Goal: Task Accomplishment & Management: Manage account settings

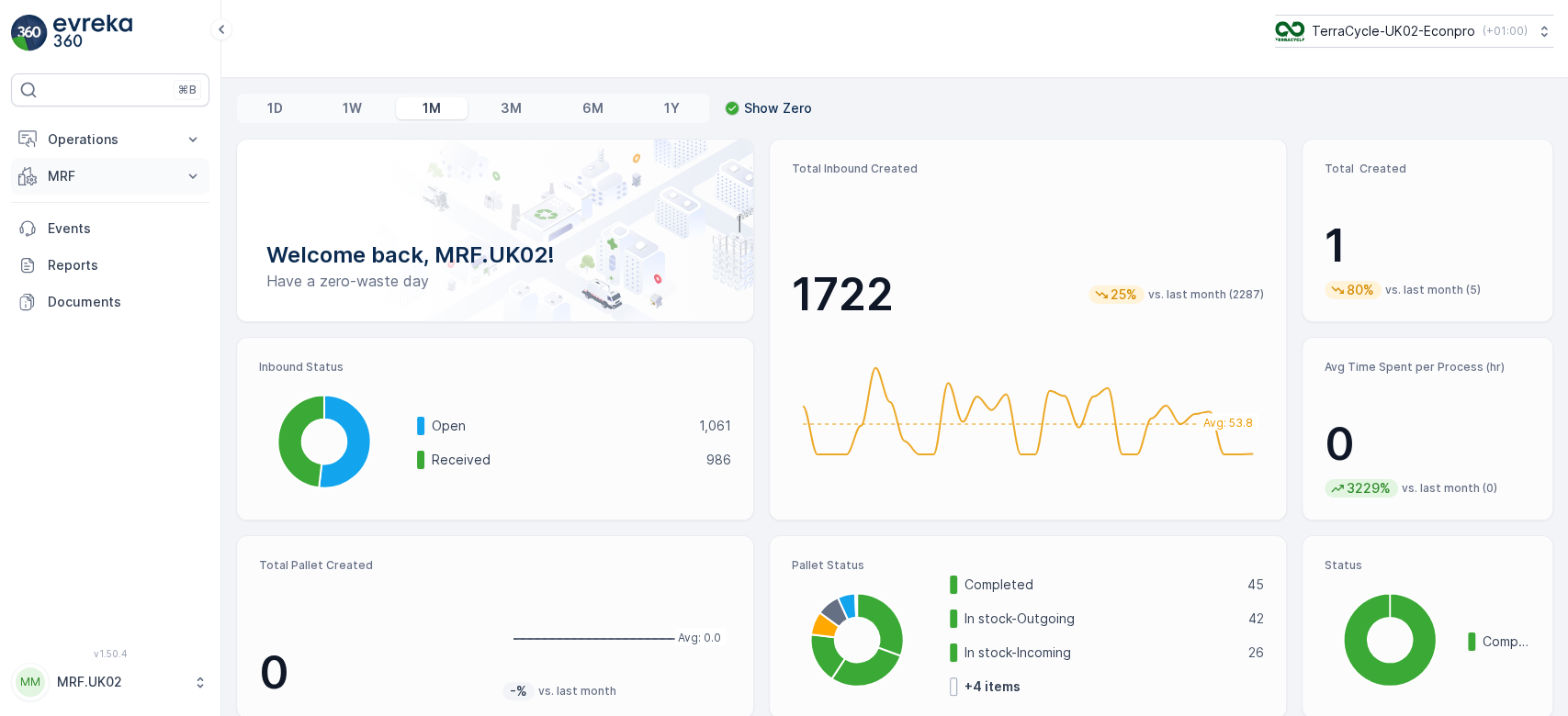
click at [138, 165] on button "MRF" at bounding box center [110, 176] width 198 height 36
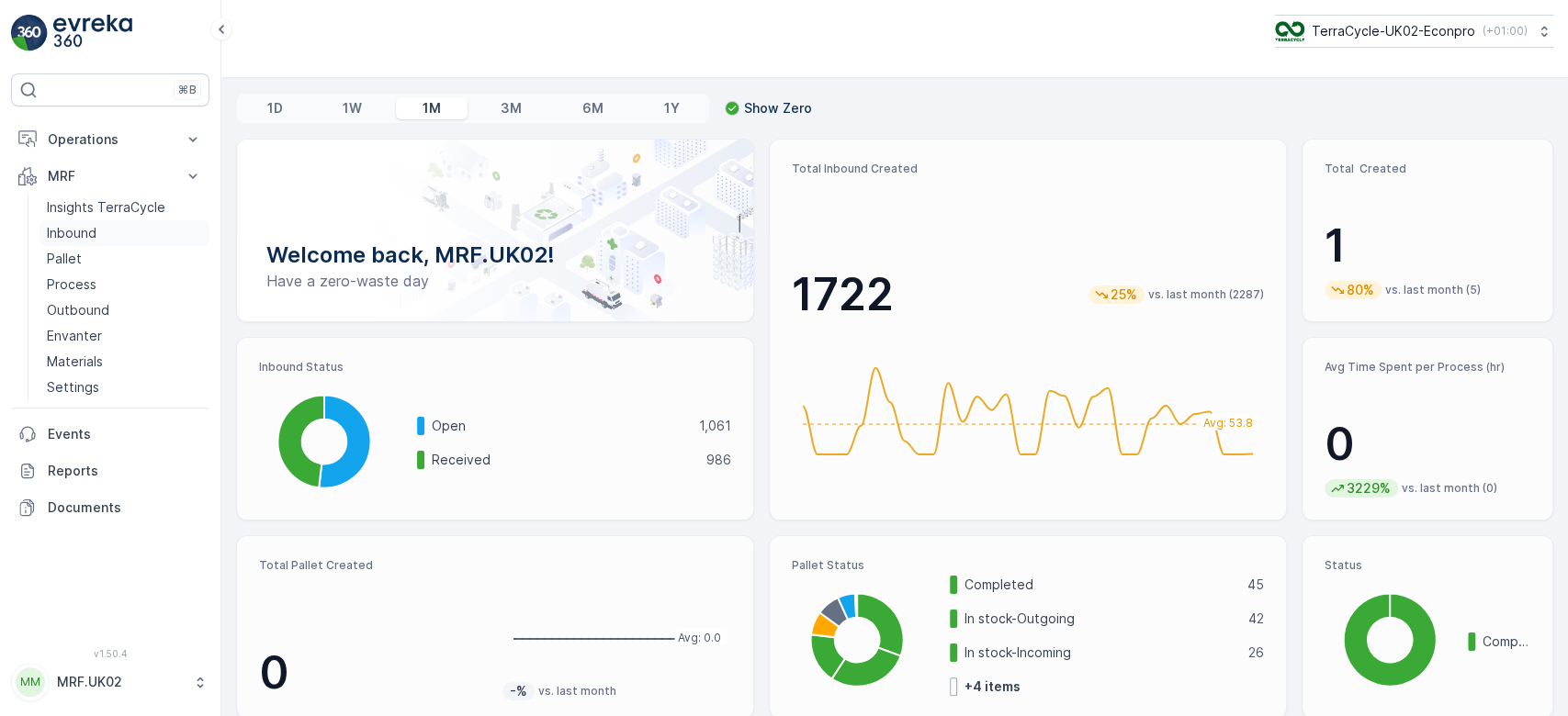
click at [112, 232] on link "Inbound" at bounding box center [124, 233] width 170 height 26
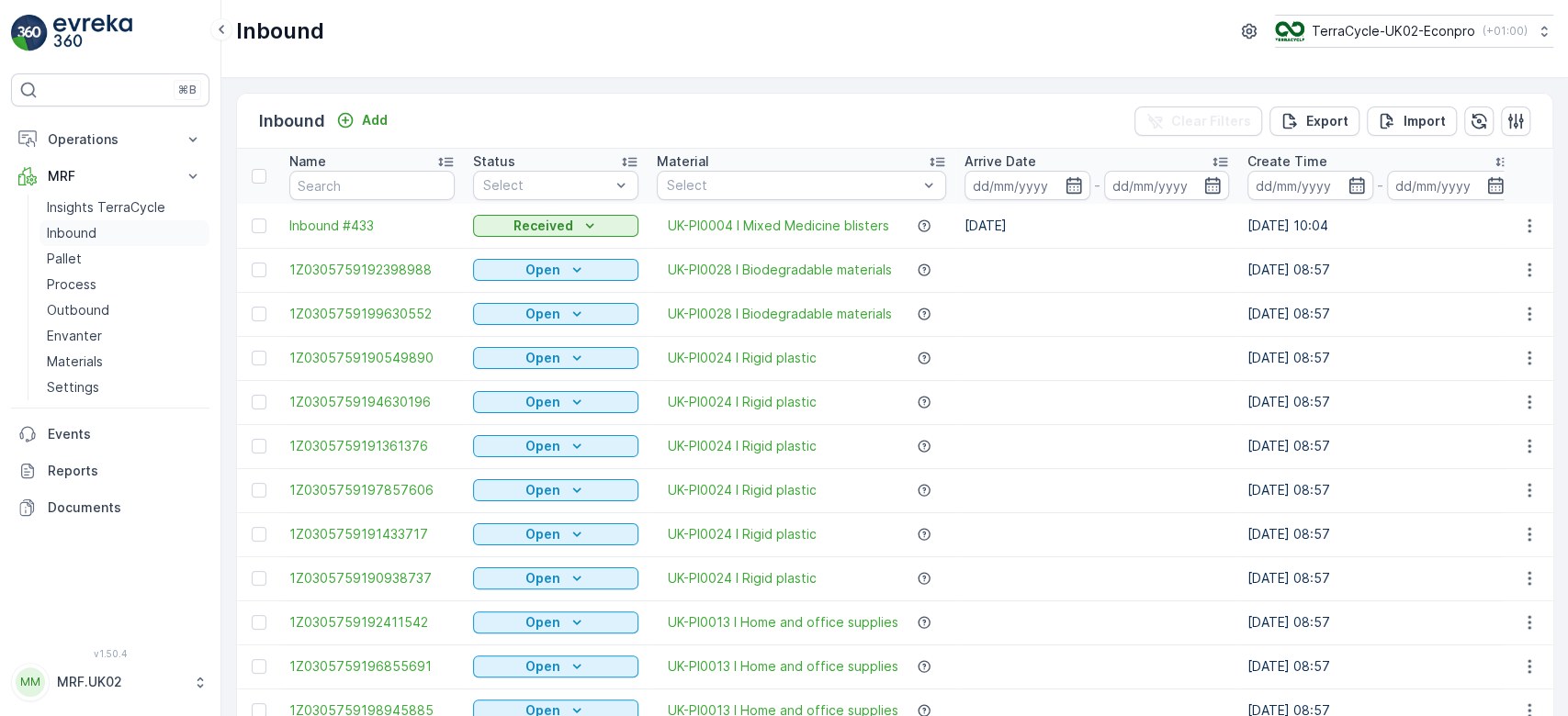
click at [39, 220] on link "Inbound" at bounding box center [124, 233] width 170 height 26
click at [303, 193] on input "text" at bounding box center [372, 185] width 166 height 30
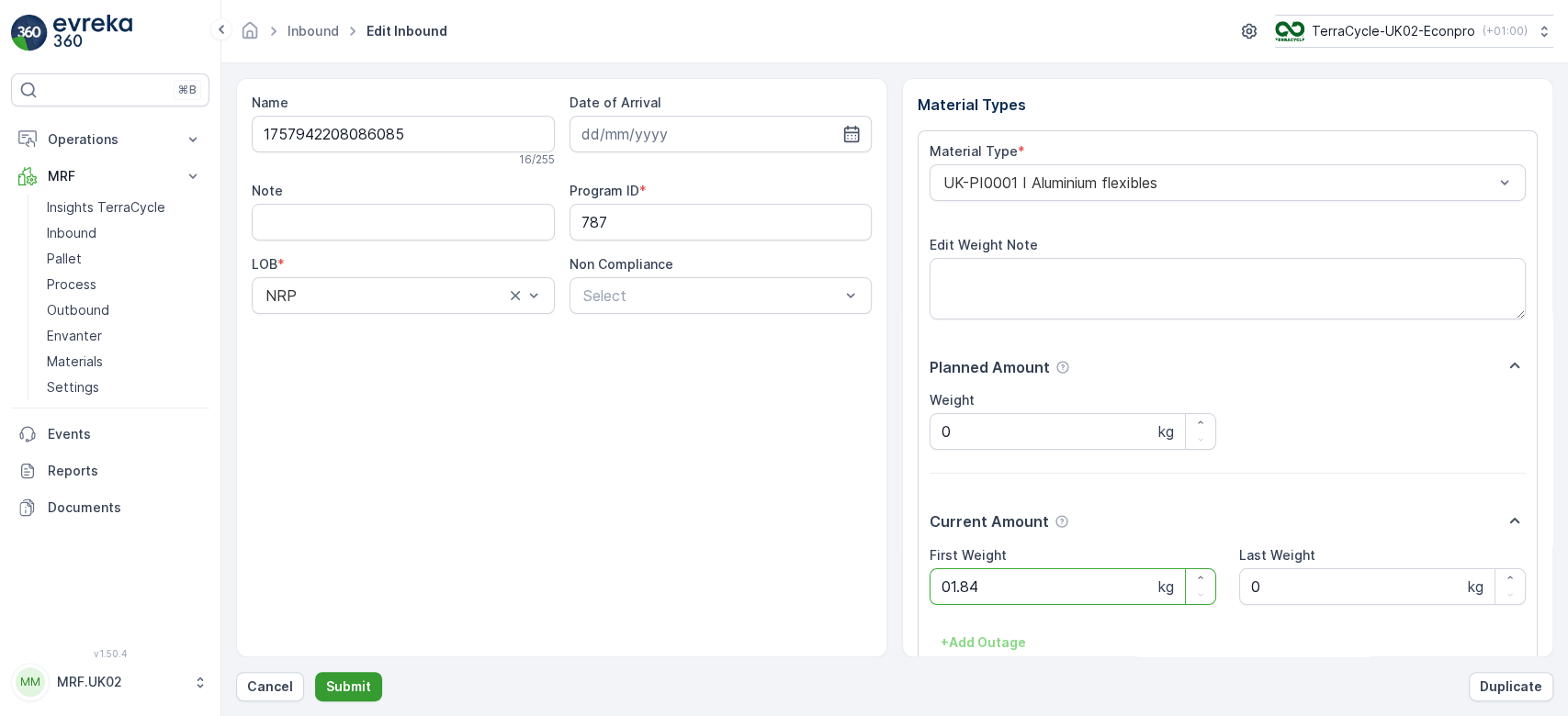
click at [315, 673] on button "Submit" at bounding box center [348, 687] width 67 height 30
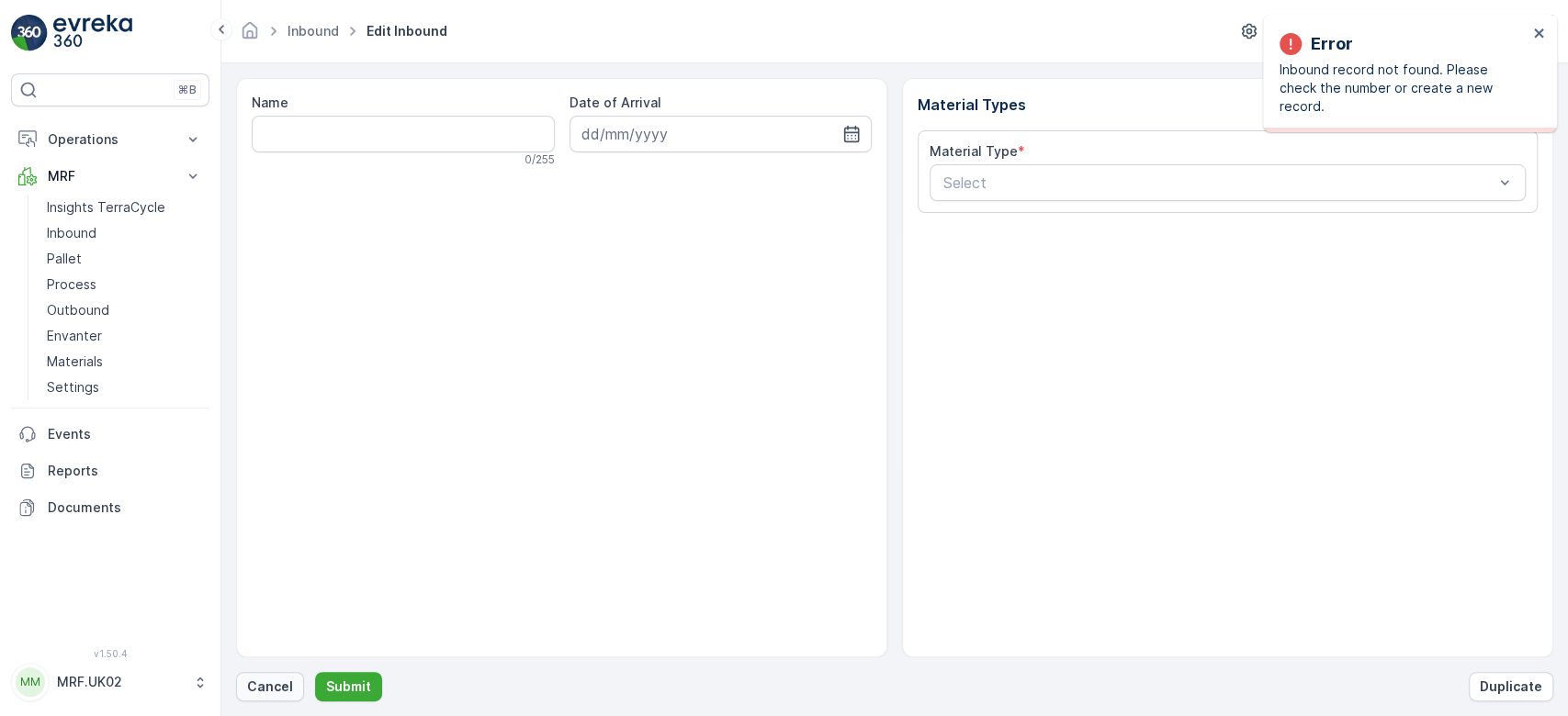
click at [254, 680] on p "Cancel" at bounding box center [269, 686] width 46 height 19
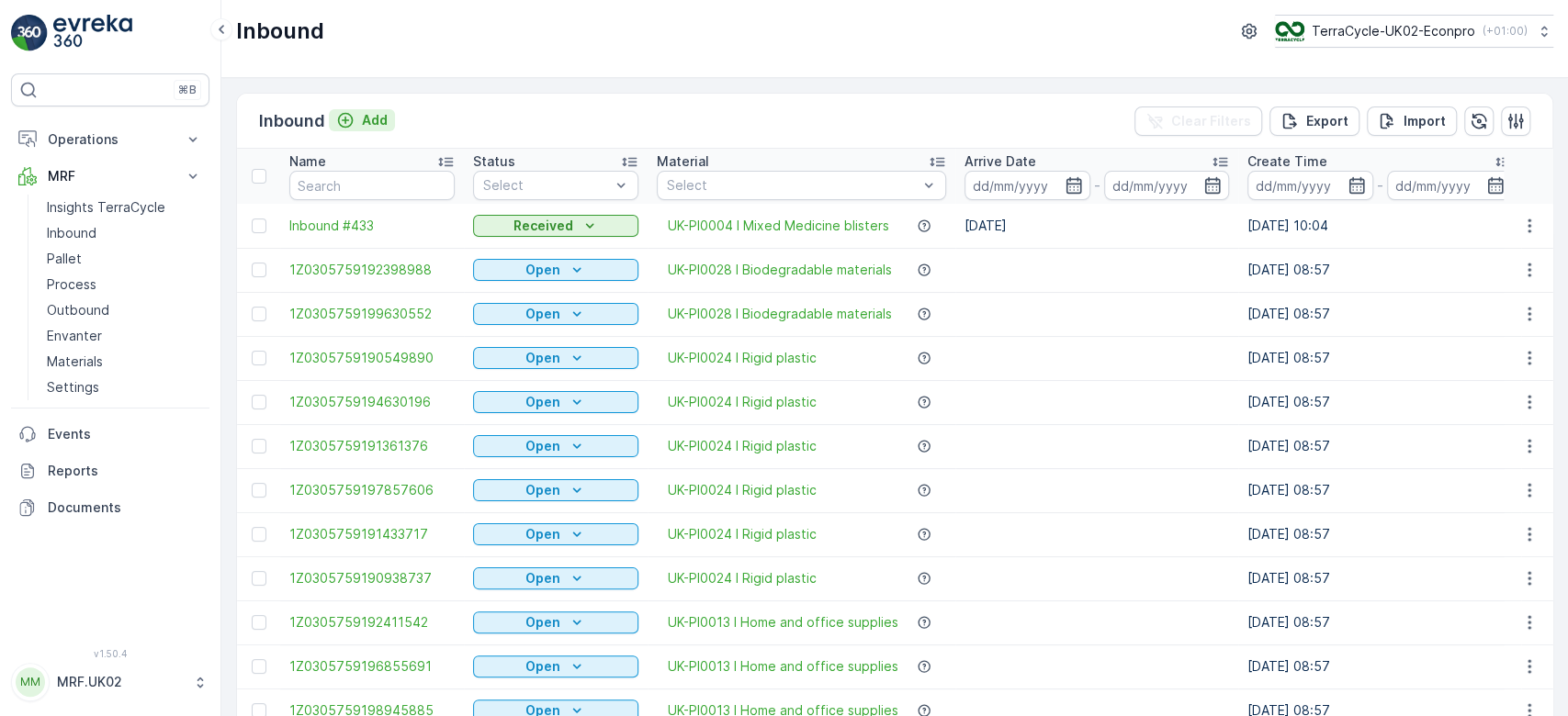
click at [365, 113] on p "Add" at bounding box center [375, 120] width 26 height 19
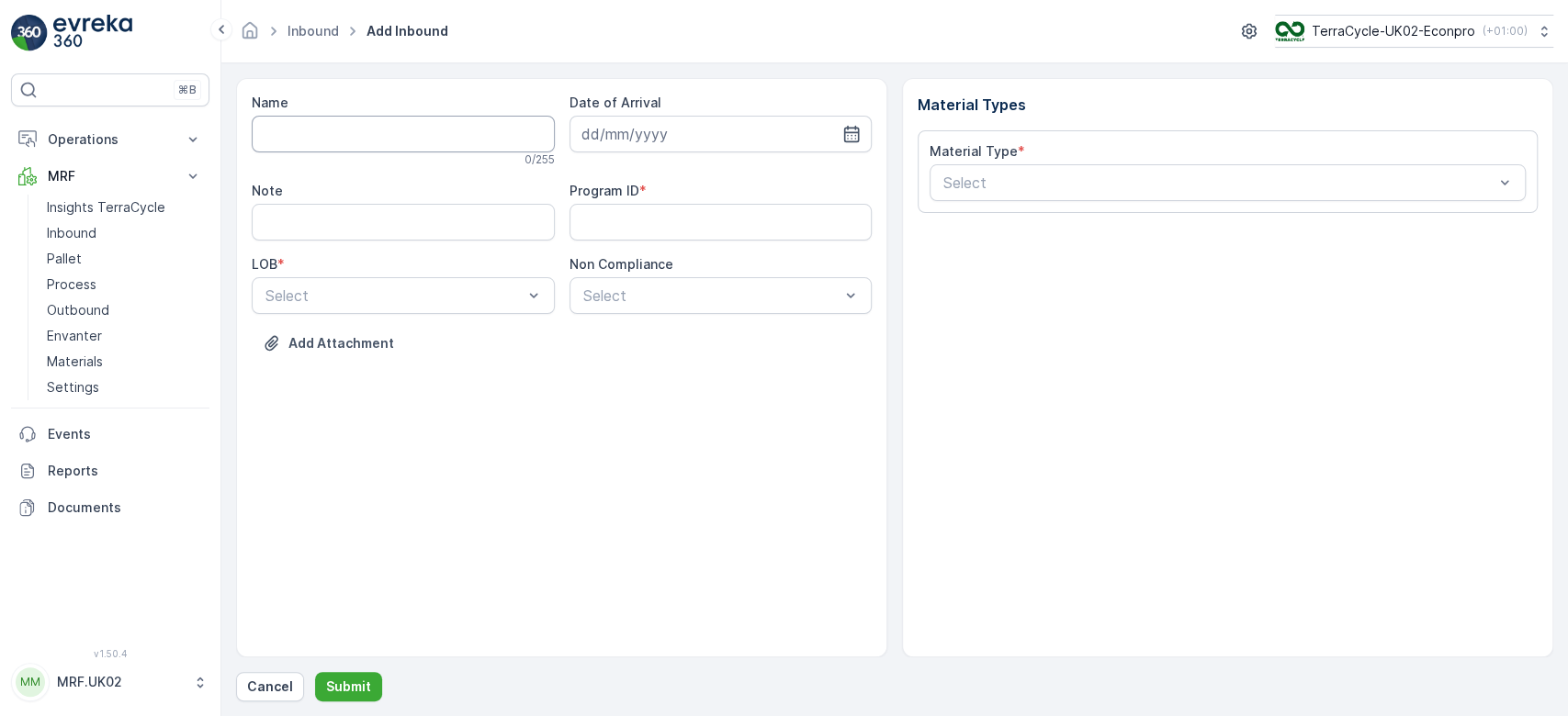
click at [365, 117] on div "Name 0 / 255" at bounding box center [403, 130] width 303 height 73
click at [365, 117] on input "Name" at bounding box center [403, 133] width 303 height 36
type input "1757752054719922"
click at [315, 673] on button "Submit" at bounding box center [348, 687] width 67 height 30
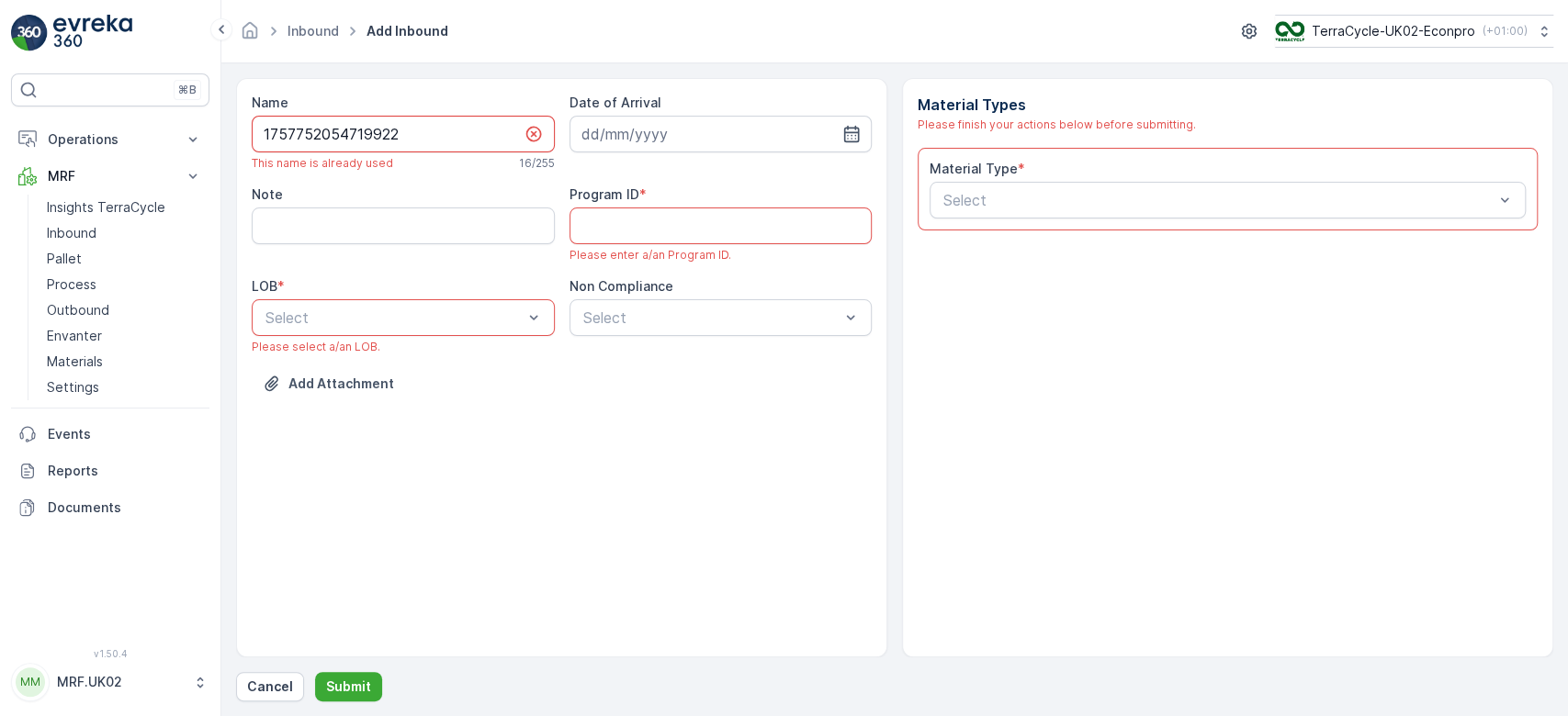
click at [365, 117] on input "1757752054719922" at bounding box center [403, 133] width 303 height 36
click at [258, 686] on p "Cancel" at bounding box center [269, 686] width 46 height 19
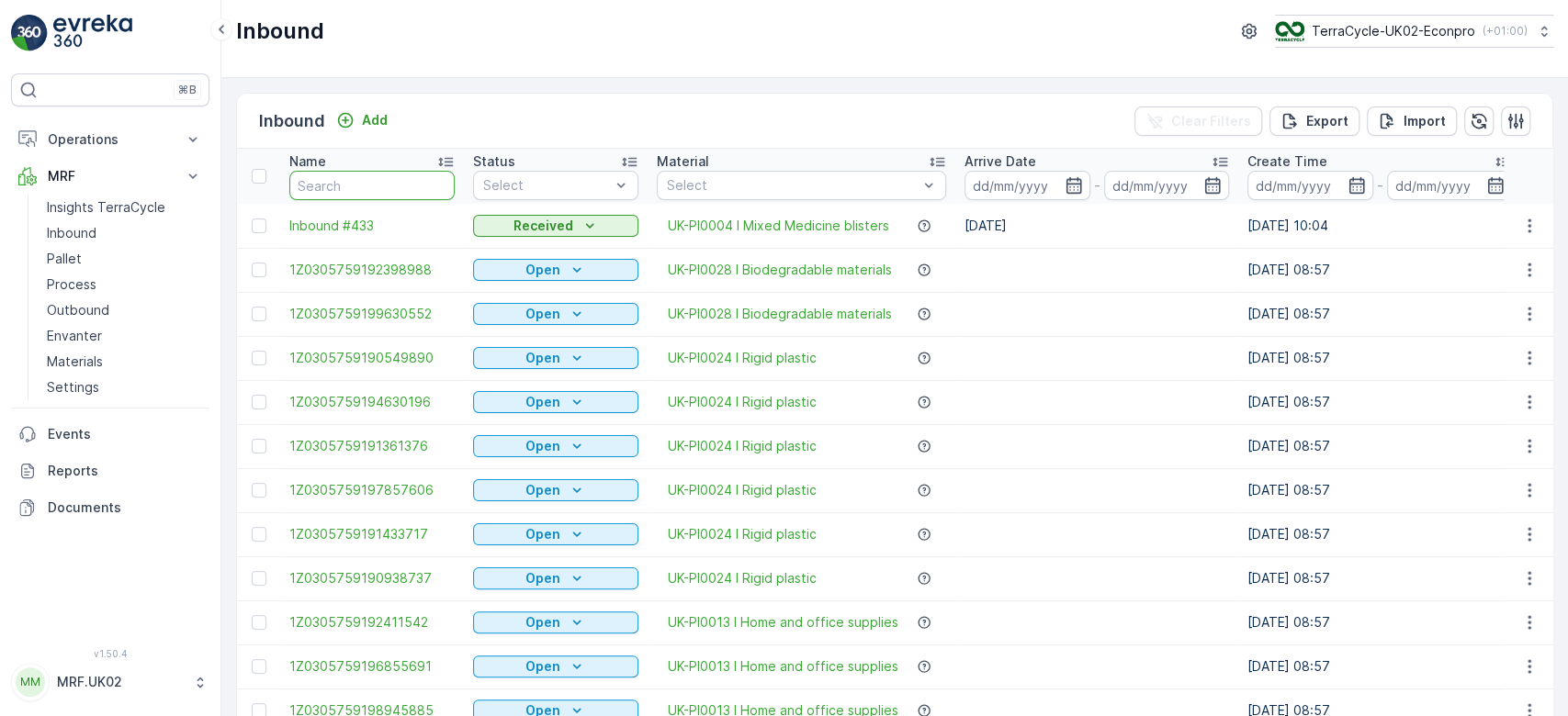
click at [359, 195] on input "text" at bounding box center [372, 185] width 166 height 30
paste input "1757752054719922"
type input "1757752054719922"
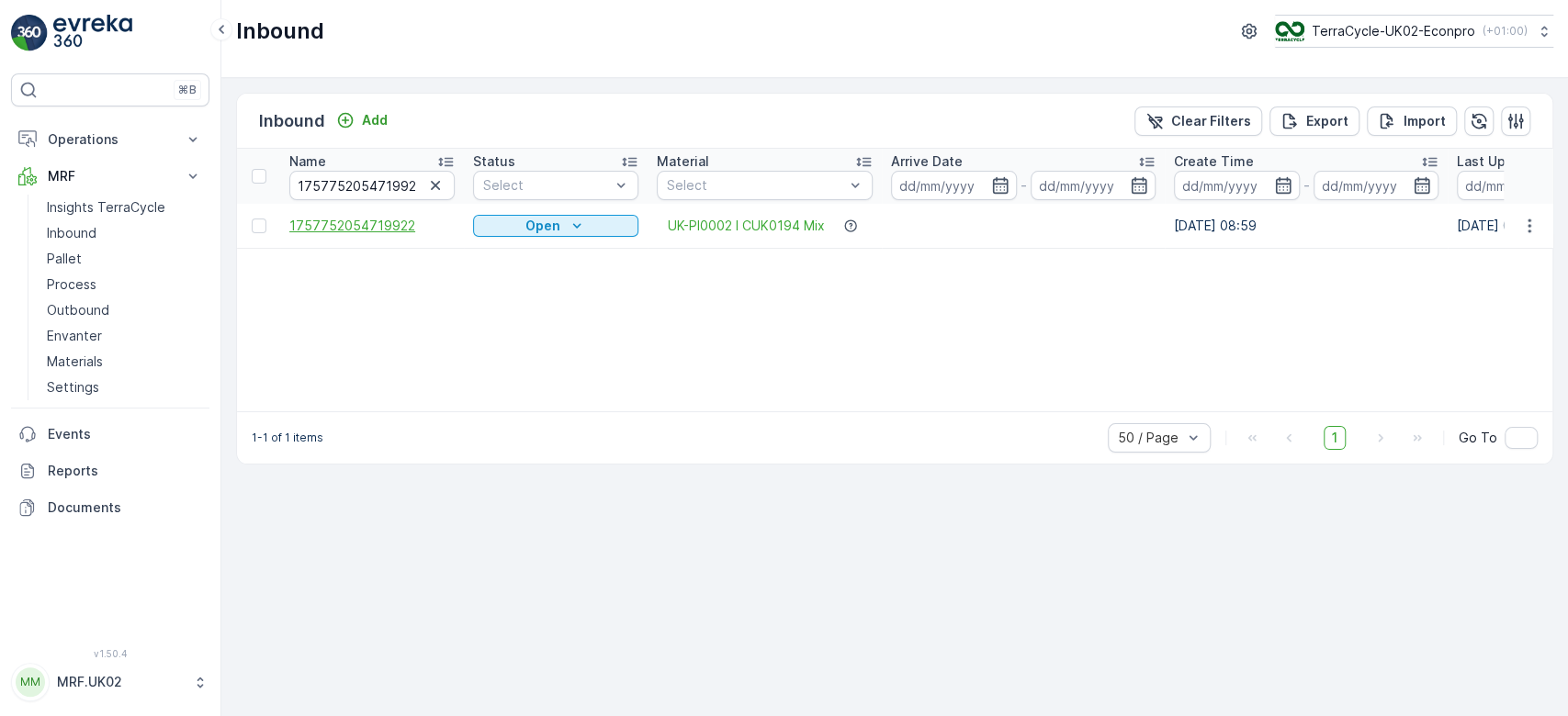
click at [407, 219] on span "1757752054719922" at bounding box center [372, 226] width 166 height 19
click at [336, 225] on span "1757752054719922" at bounding box center [372, 226] width 166 height 19
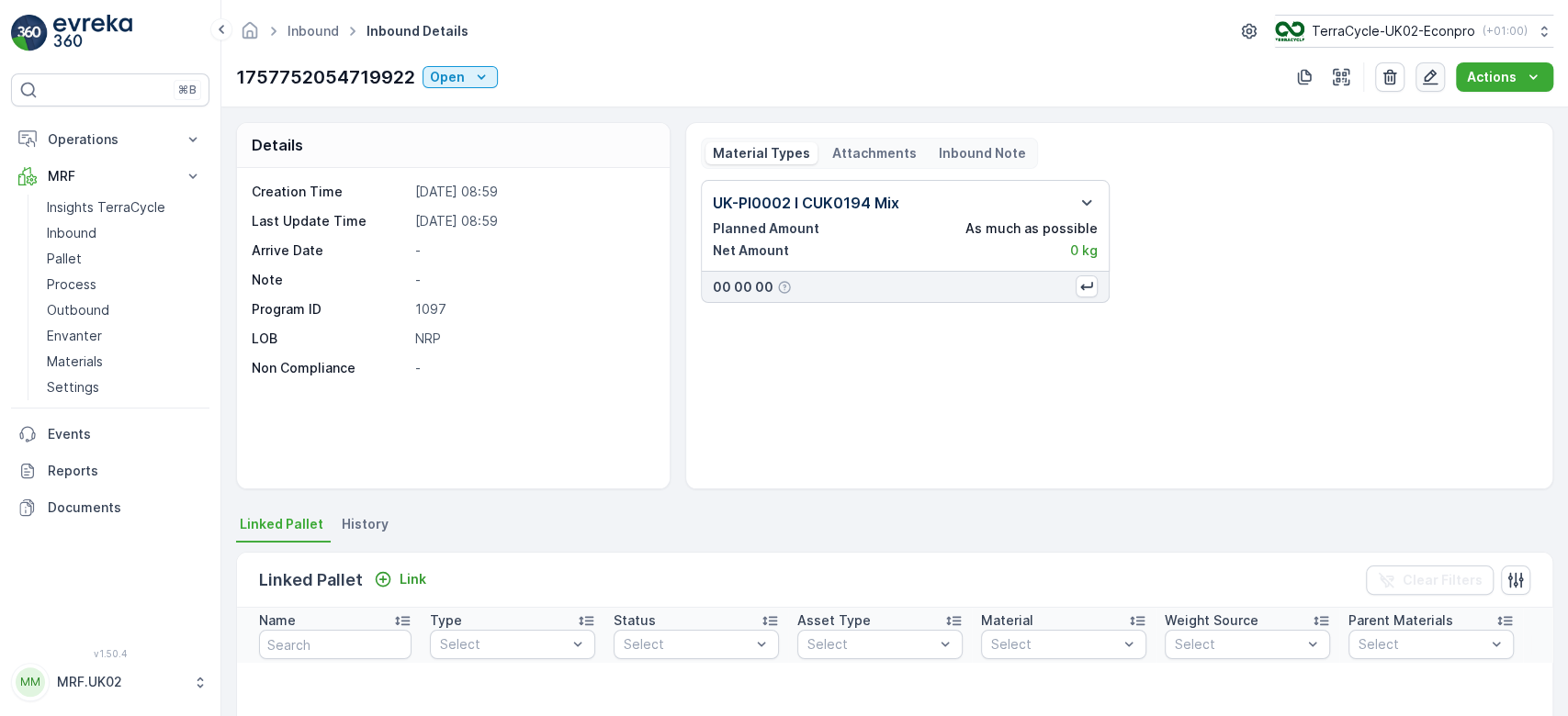
click at [1422, 69] on icon "button" at bounding box center [1430, 77] width 19 height 19
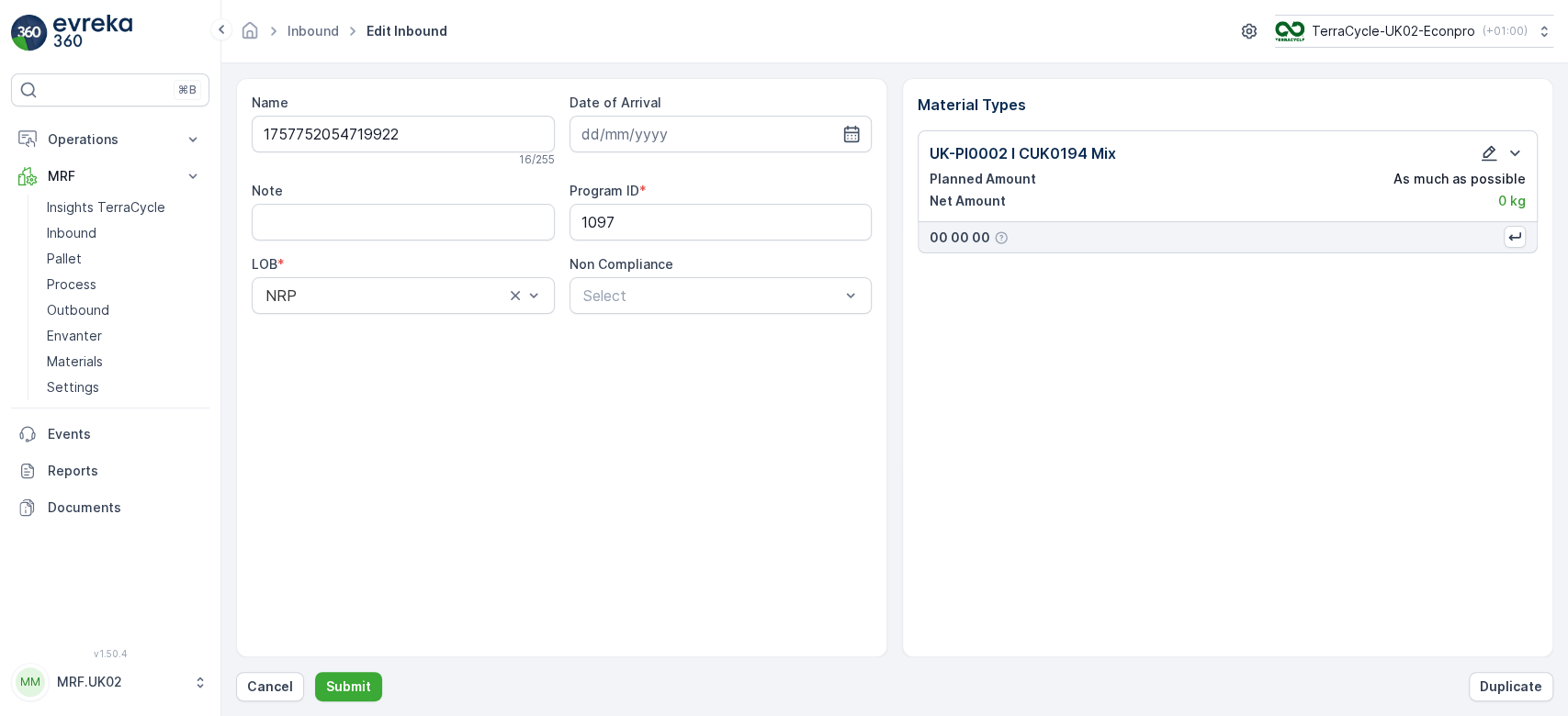
click at [1492, 151] on icon "button" at bounding box center [1490, 154] width 16 height 16
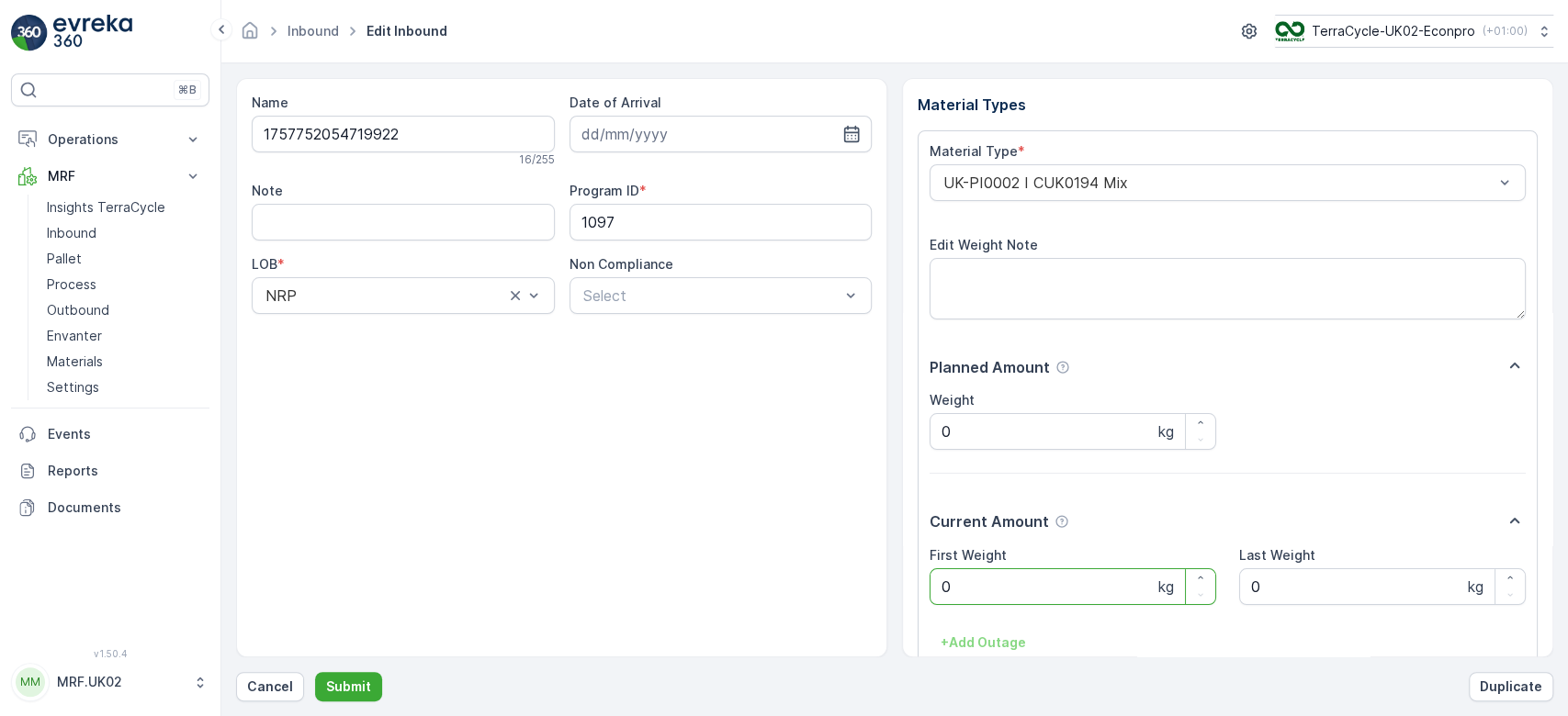
click at [966, 584] on Weight "0" at bounding box center [1073, 586] width 286 height 36
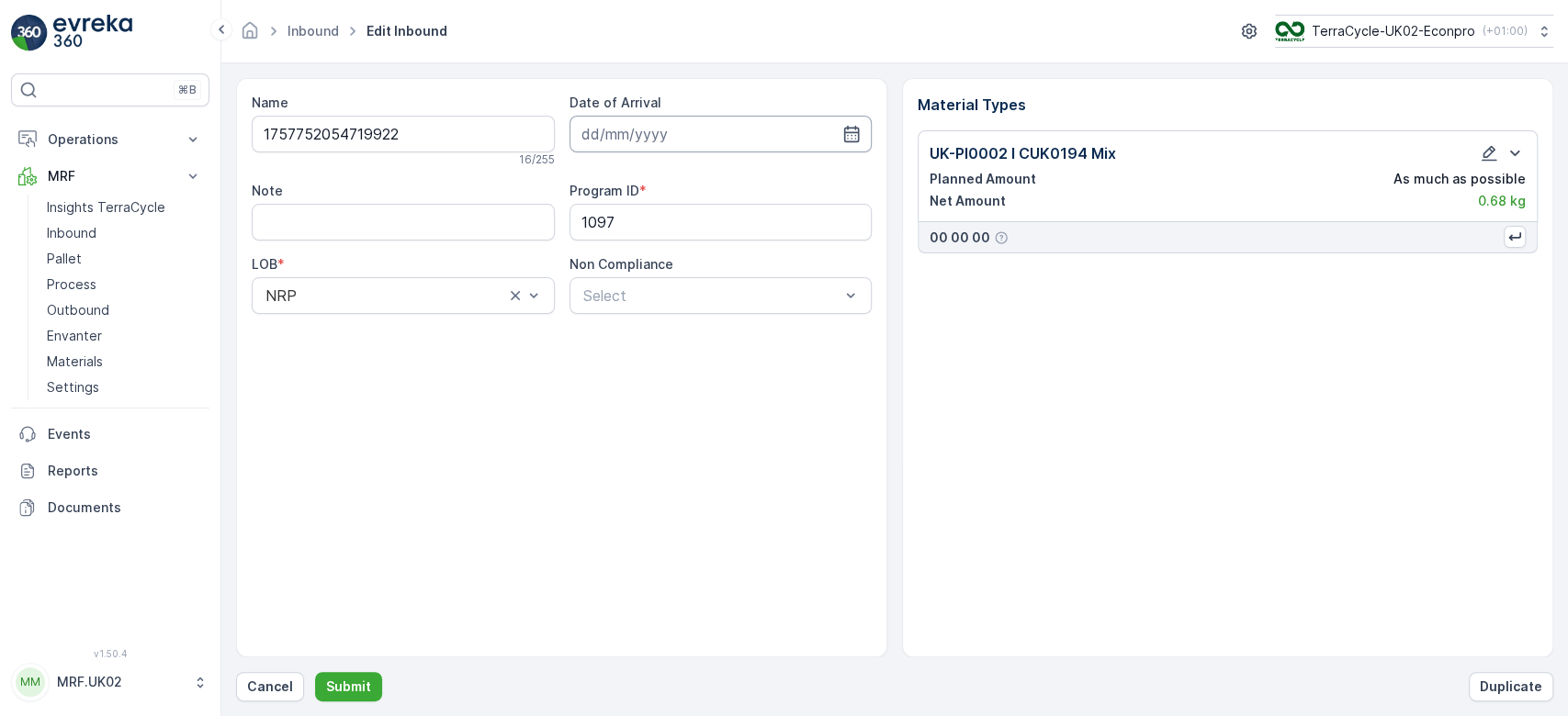
click at [790, 126] on input at bounding box center [720, 133] width 303 height 36
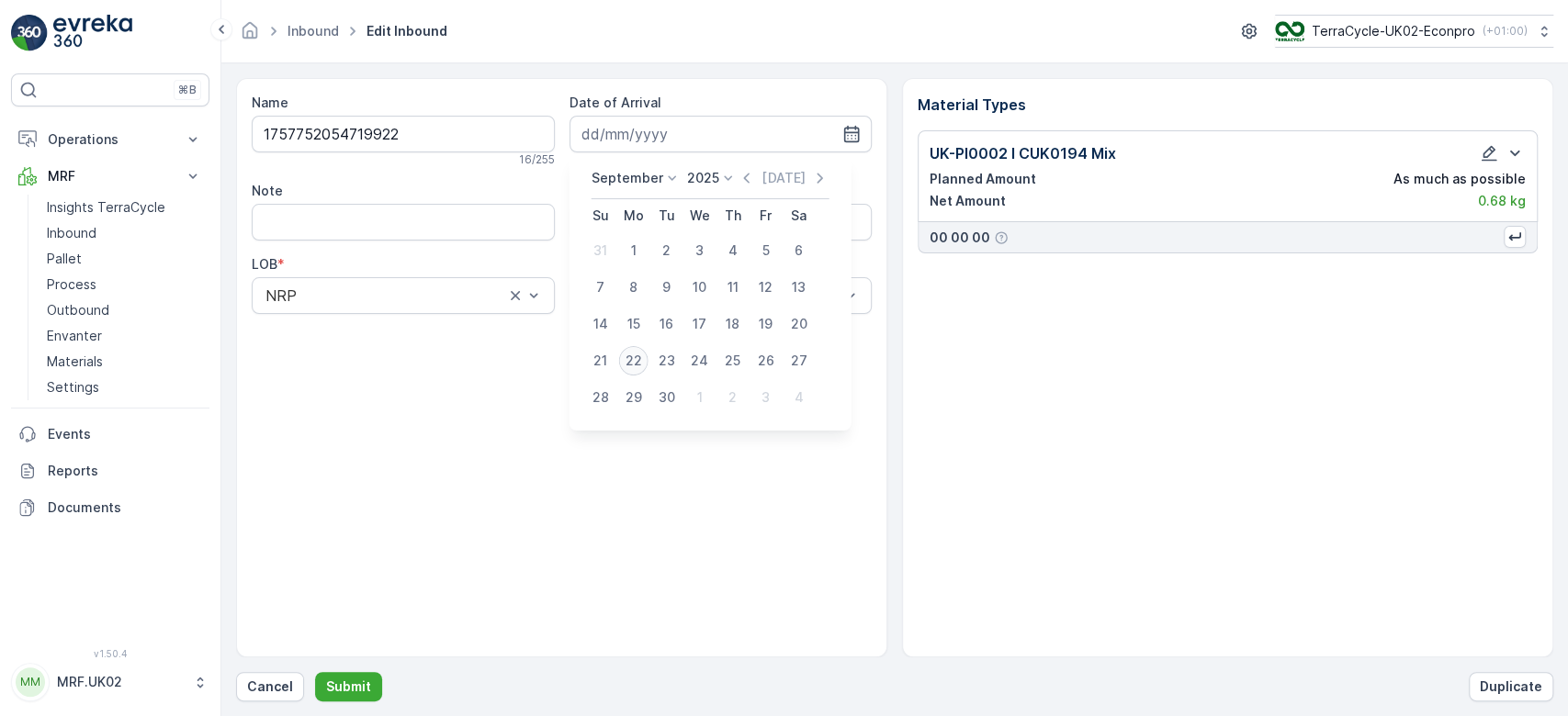
click at [627, 353] on div "22" at bounding box center [635, 361] width 30 height 30
type input "[DATE]"
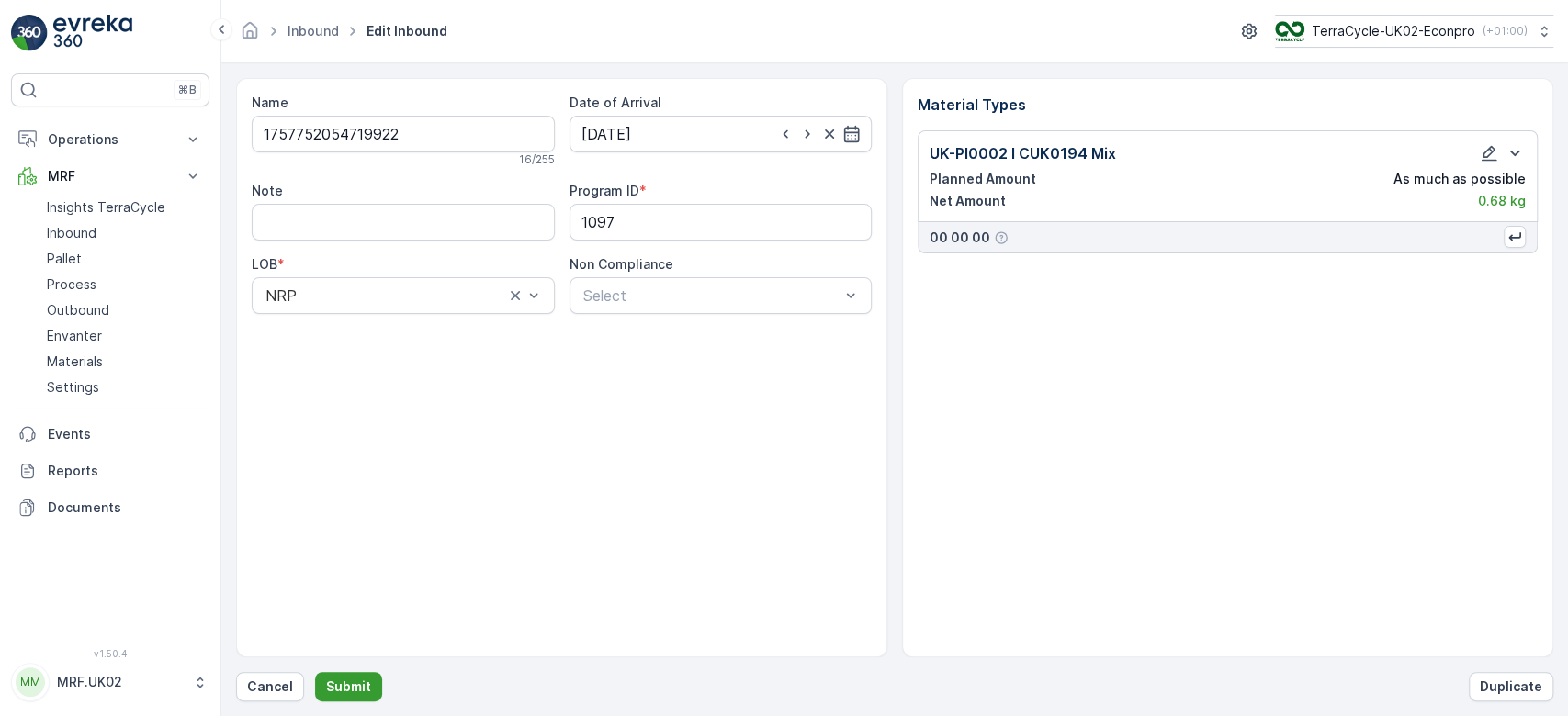
click at [339, 675] on button "Submit" at bounding box center [348, 687] width 67 height 30
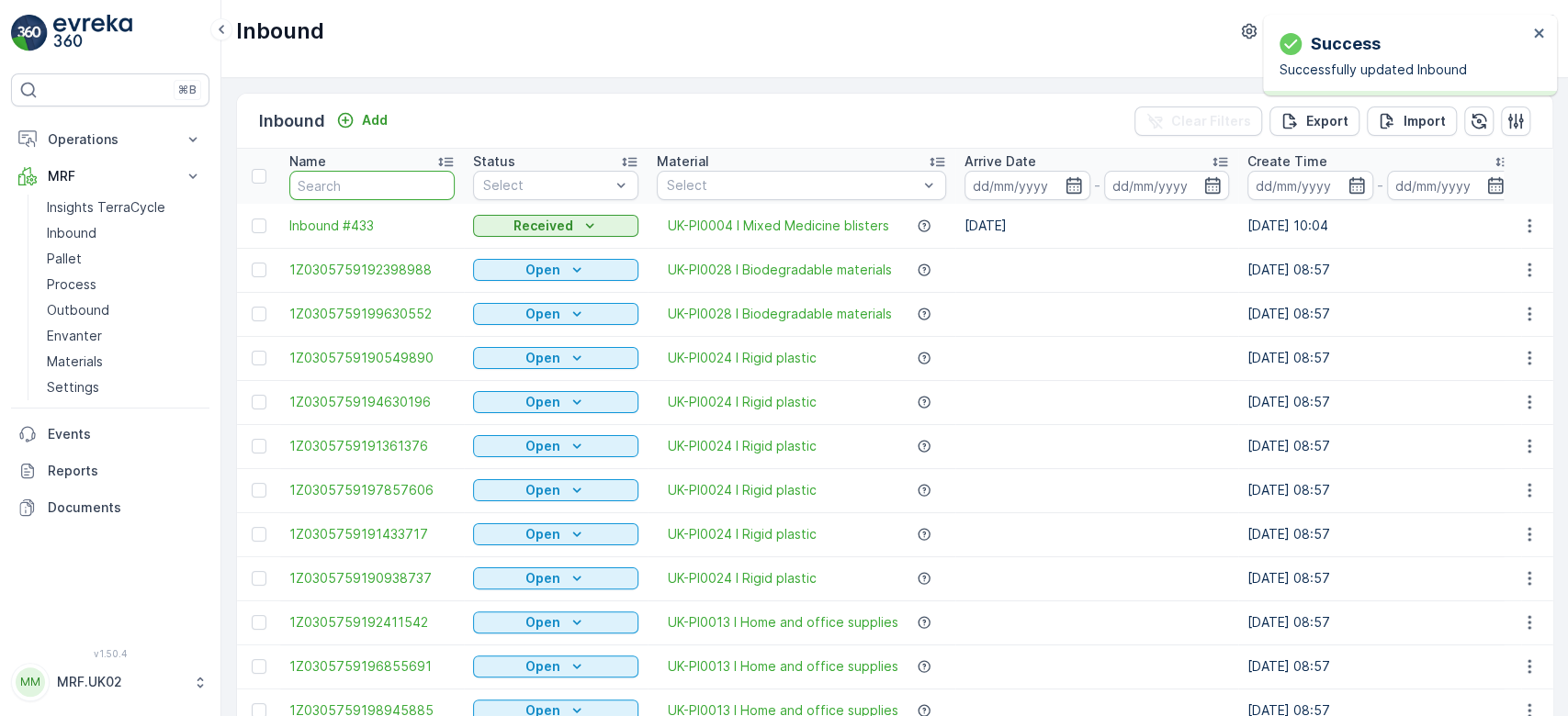
drag, startPoint x: 410, startPoint y: 173, endPoint x: 403, endPoint y: 179, distance: 9.2
click at [403, 179] on input "text" at bounding box center [372, 185] width 166 height 30
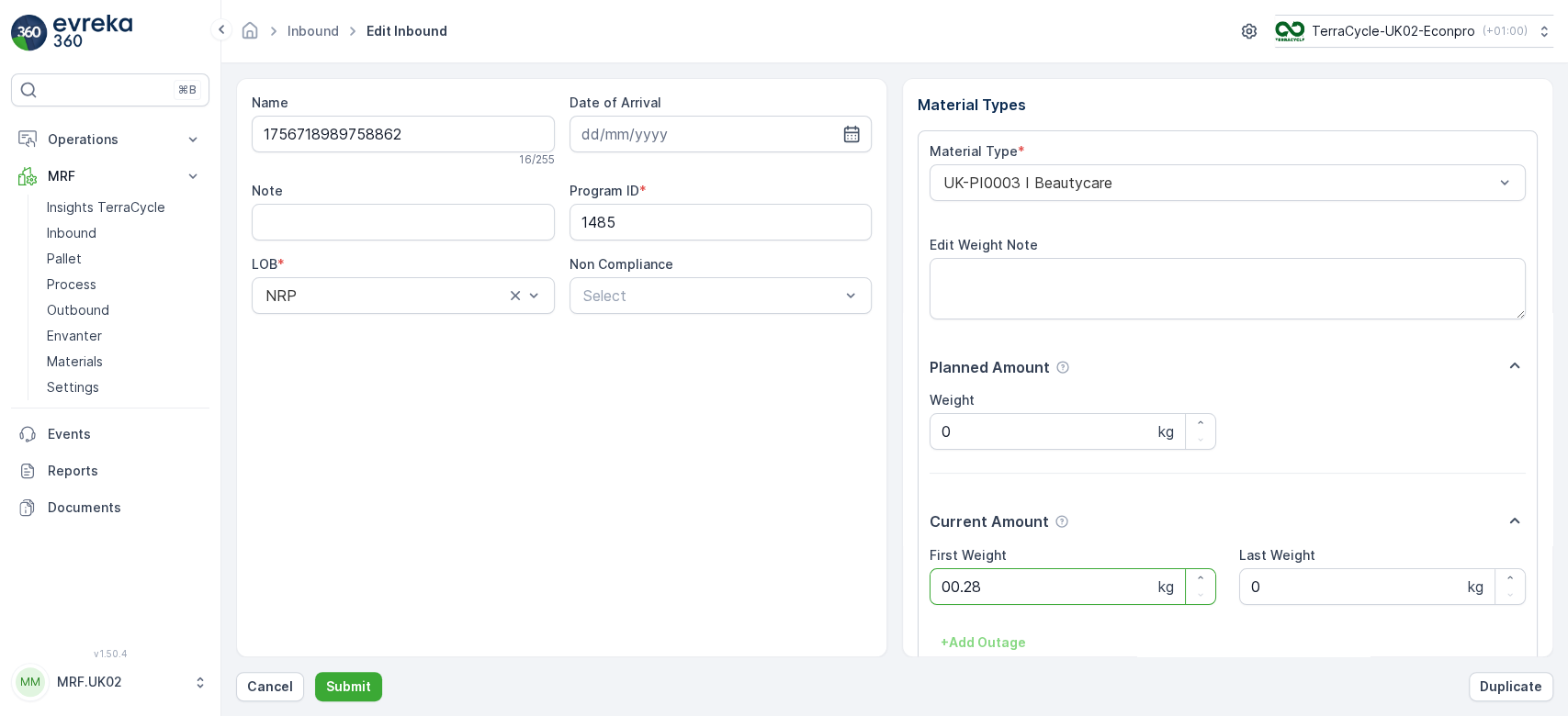
click at [315, 673] on button "Submit" at bounding box center [348, 687] width 67 height 30
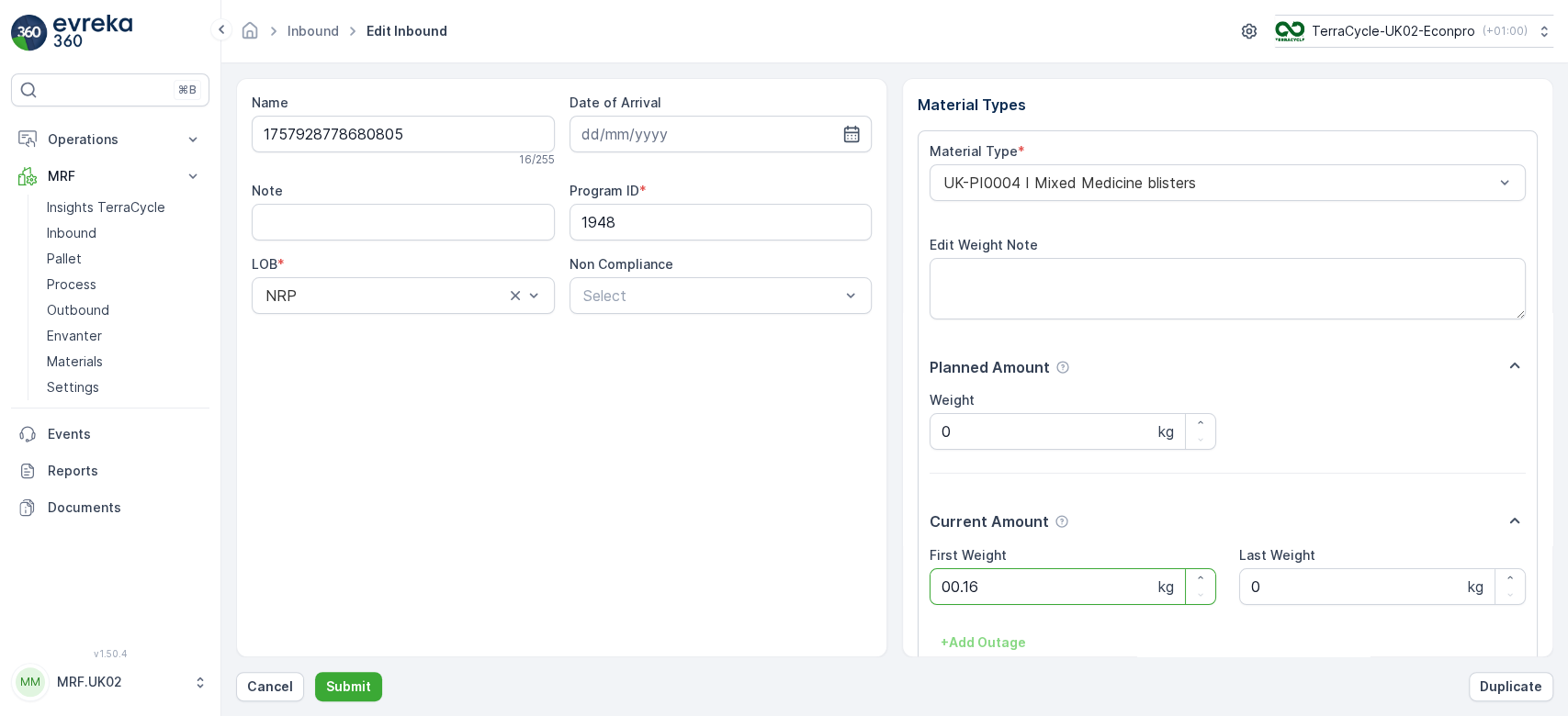
click at [315, 673] on button "Submit" at bounding box center [348, 687] width 67 height 30
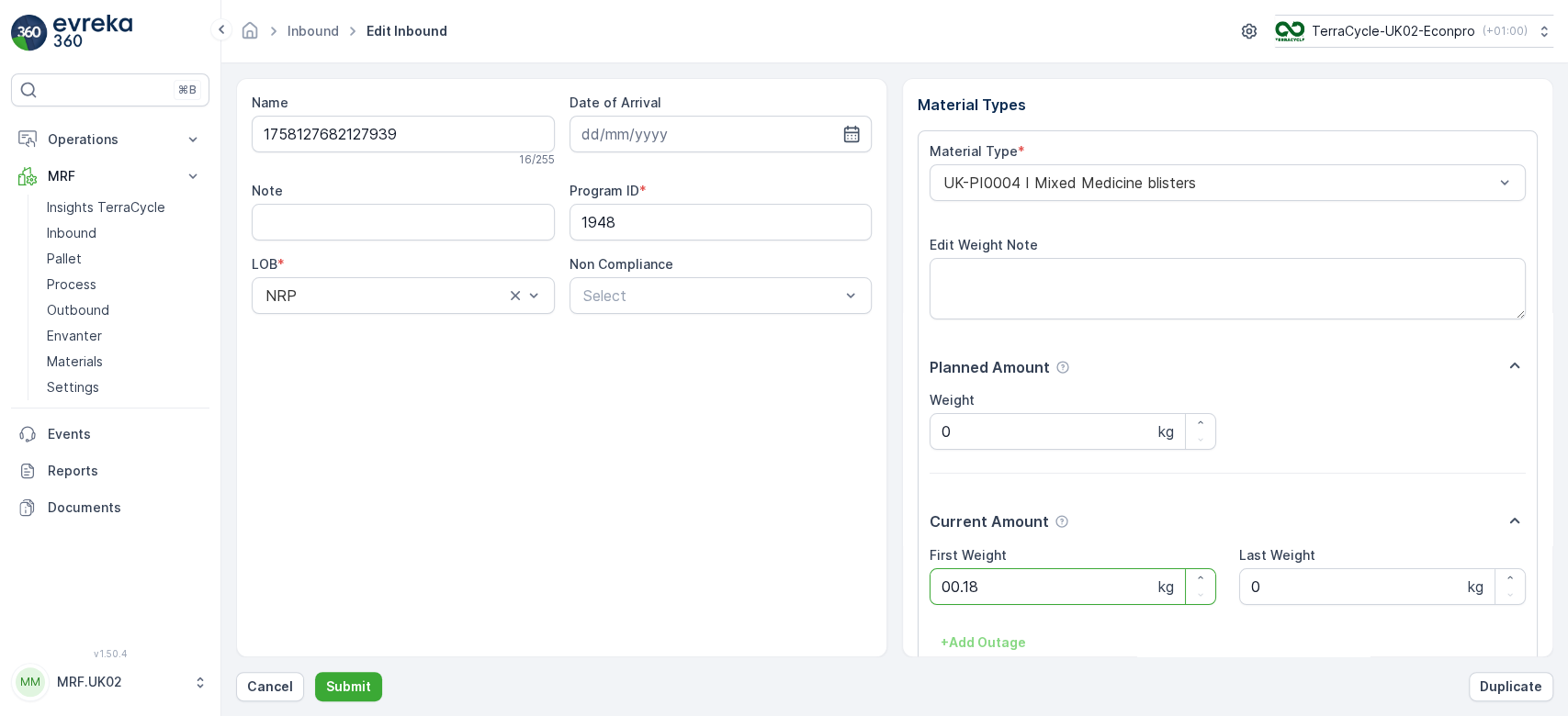
click at [315, 673] on button "Submit" at bounding box center [348, 687] width 67 height 30
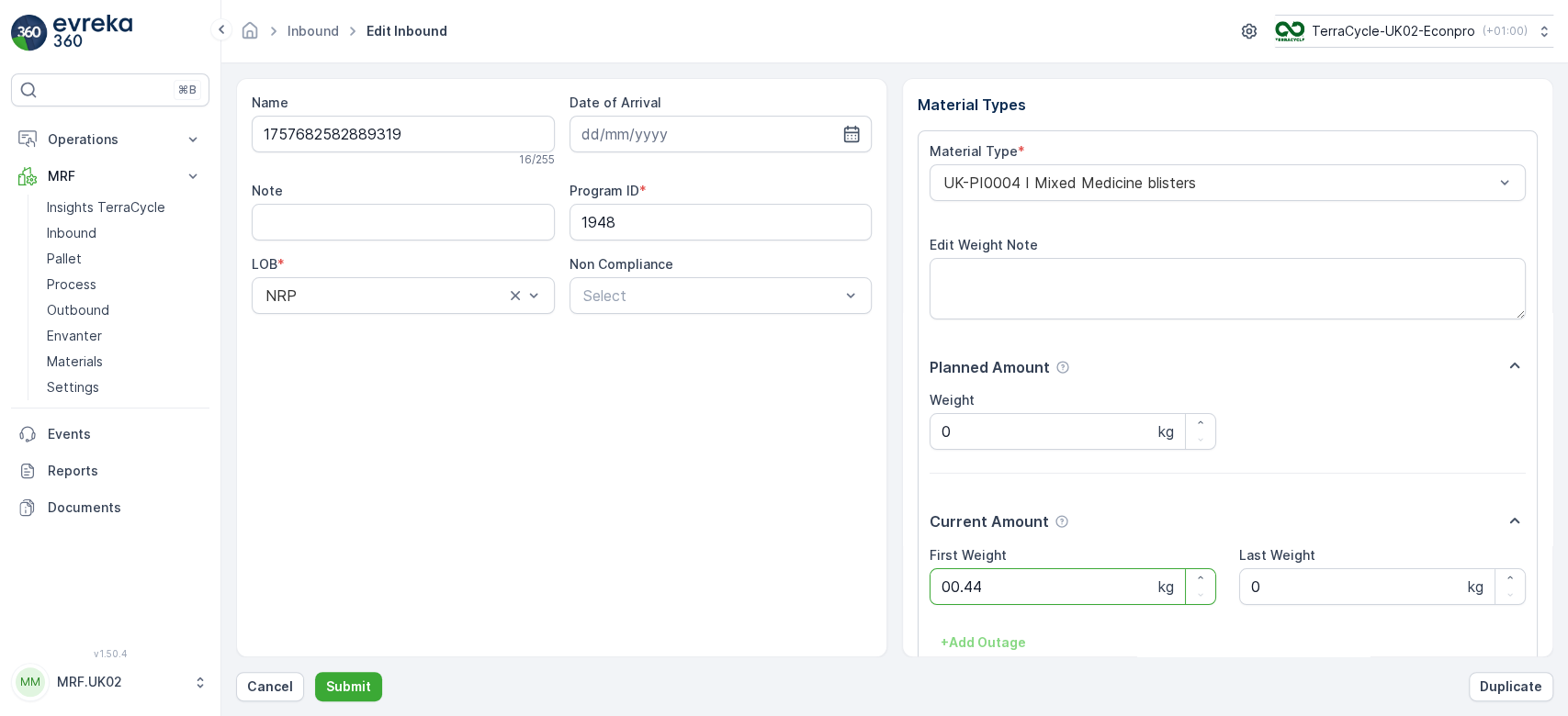
click at [315, 673] on button "Submit" at bounding box center [348, 687] width 67 height 30
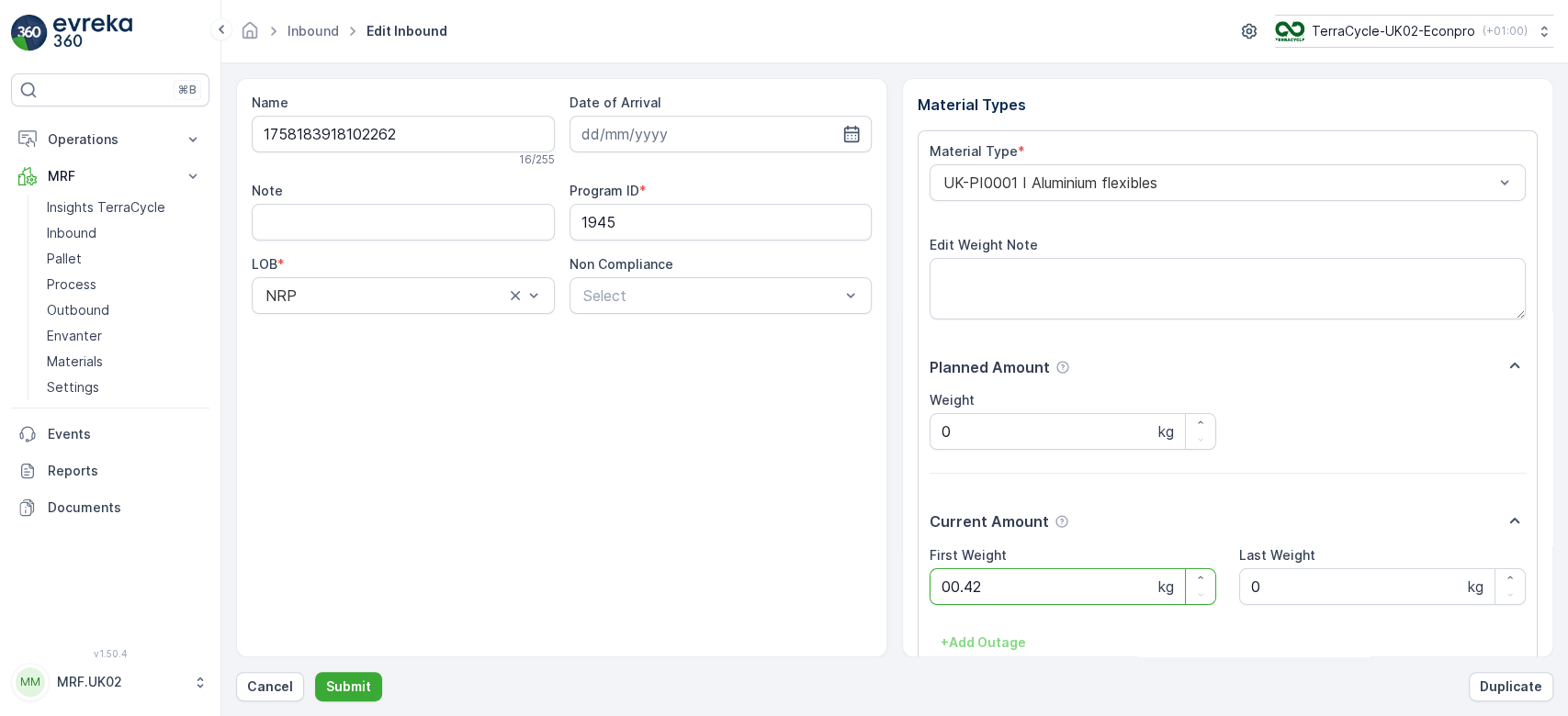
click at [315, 673] on button "Submit" at bounding box center [348, 687] width 67 height 30
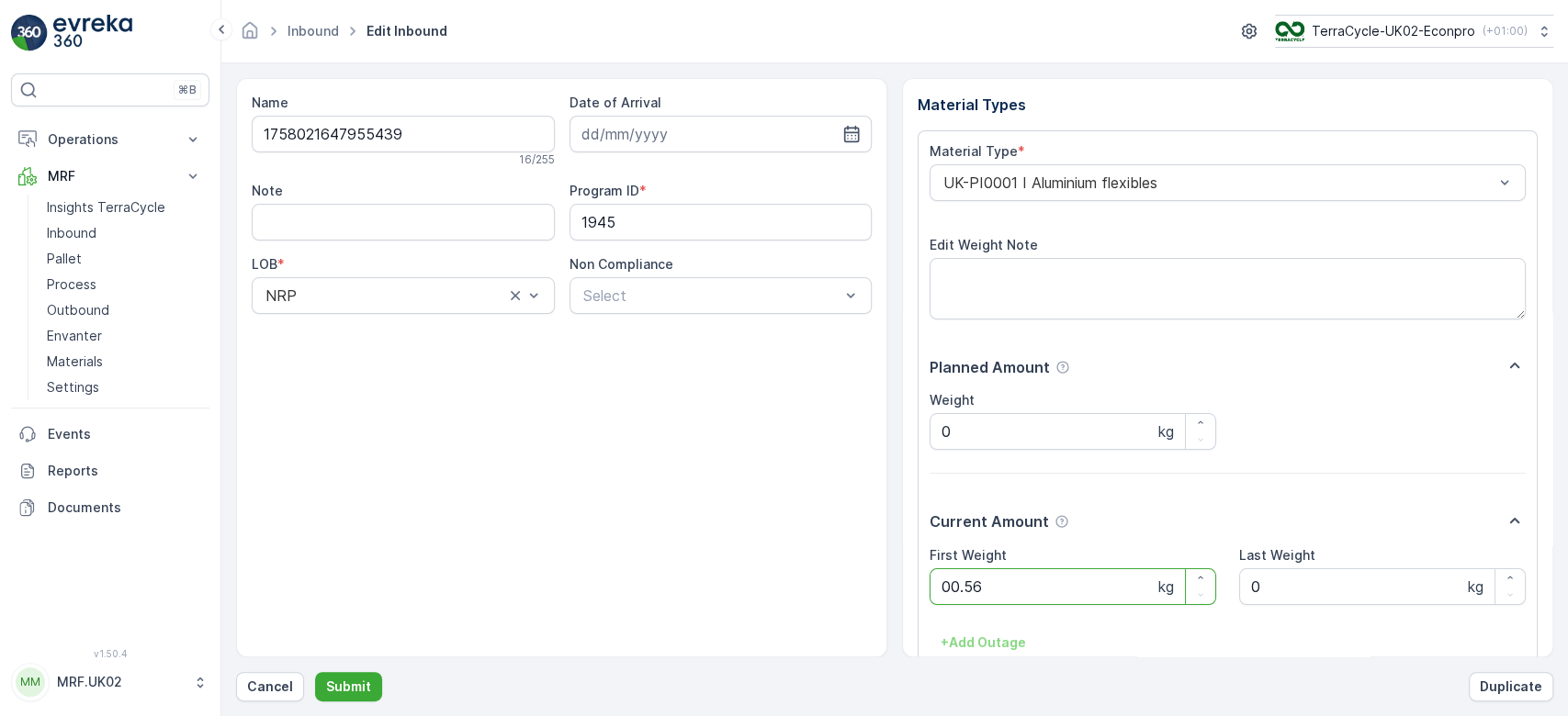
click at [315, 673] on button "Submit" at bounding box center [348, 687] width 67 height 30
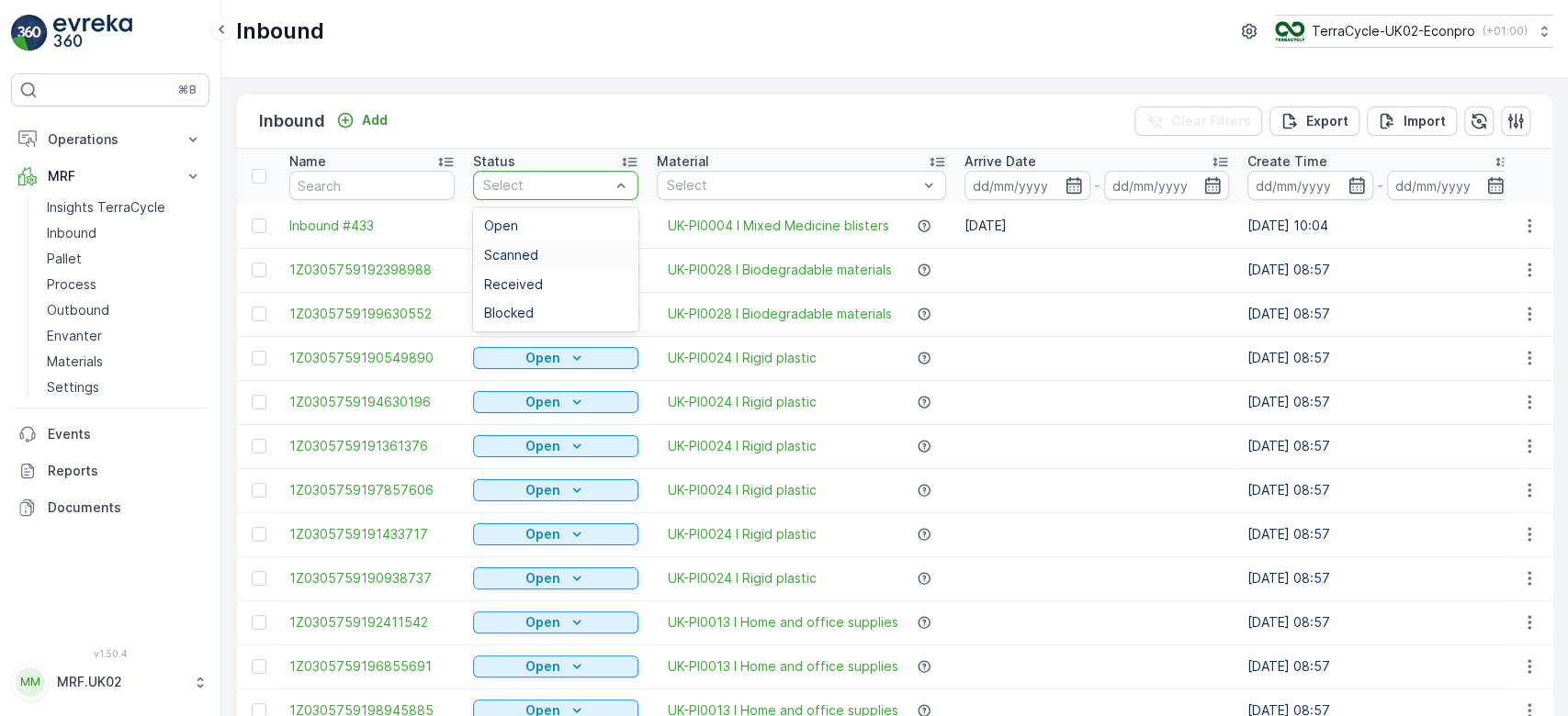
click at [522, 248] on span "Scanned" at bounding box center [511, 254] width 54 height 15
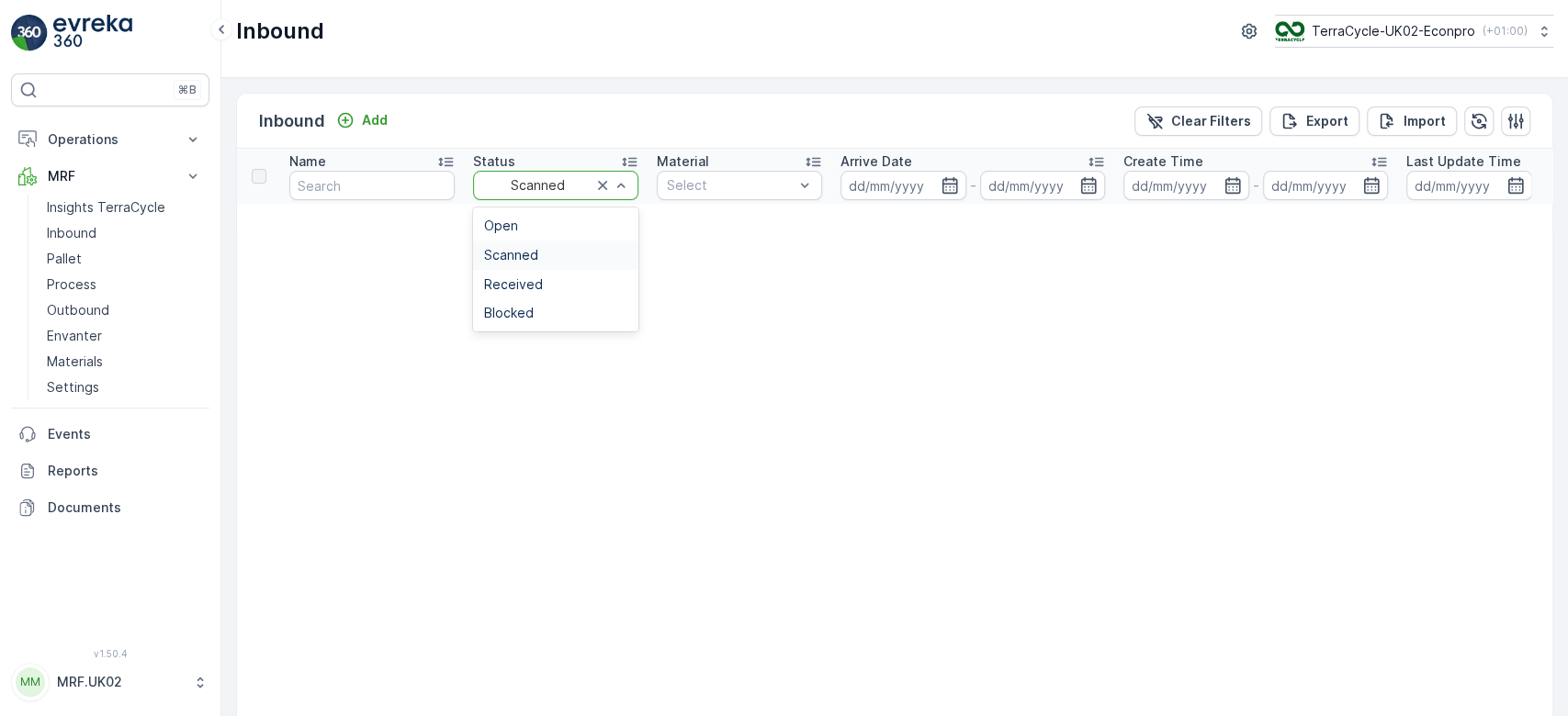
click at [598, 194] on div at bounding box center [611, 185] width 37 height 28
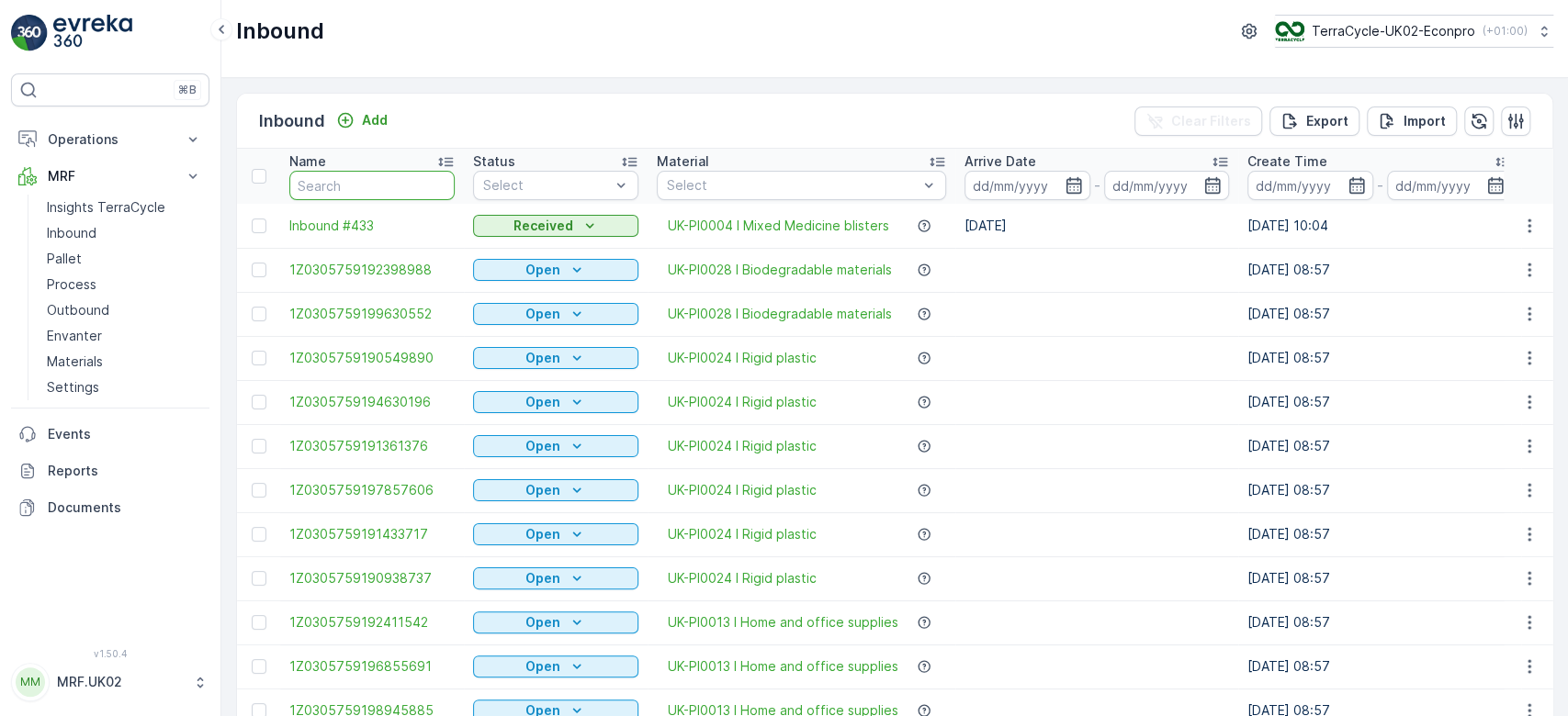
click at [390, 179] on input "text" at bounding box center [372, 185] width 166 height 30
